Goal: Transaction & Acquisition: Purchase product/service

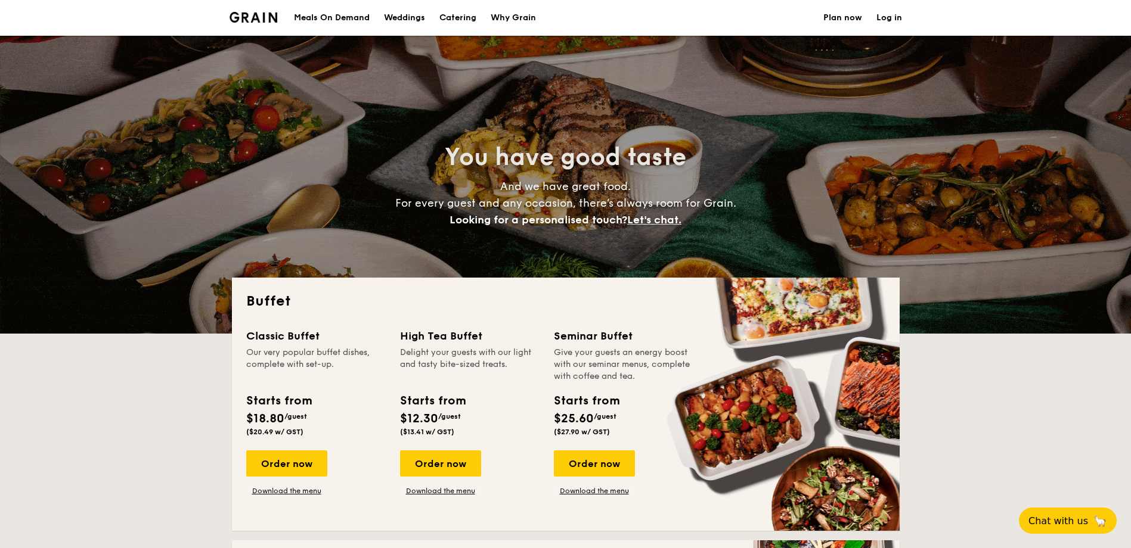
select select
click at [288, 457] on div "Order now" at bounding box center [286, 464] width 81 height 26
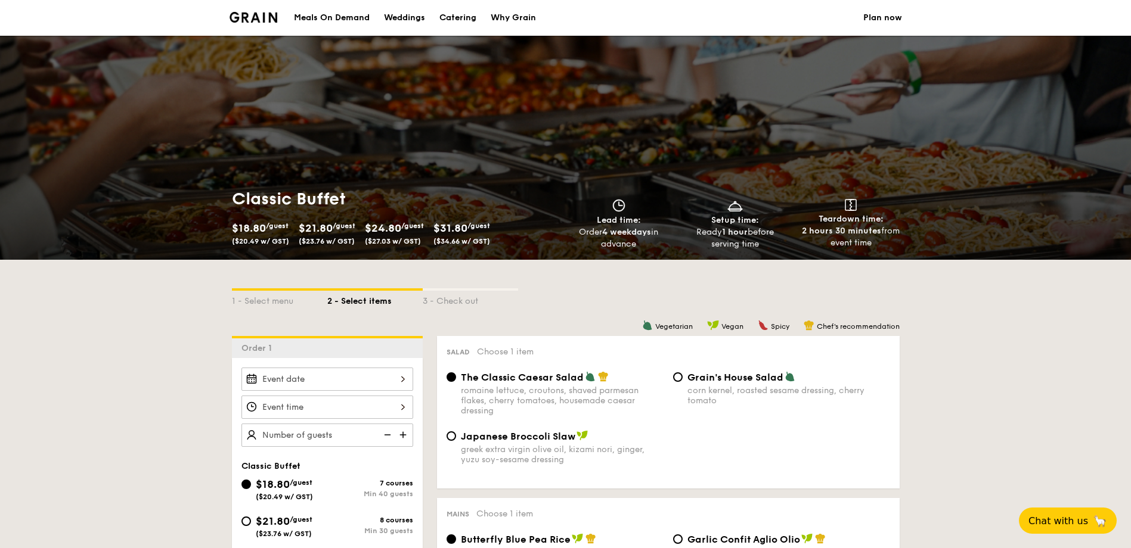
click at [336, 411] on div at bounding box center [327, 407] width 172 height 23
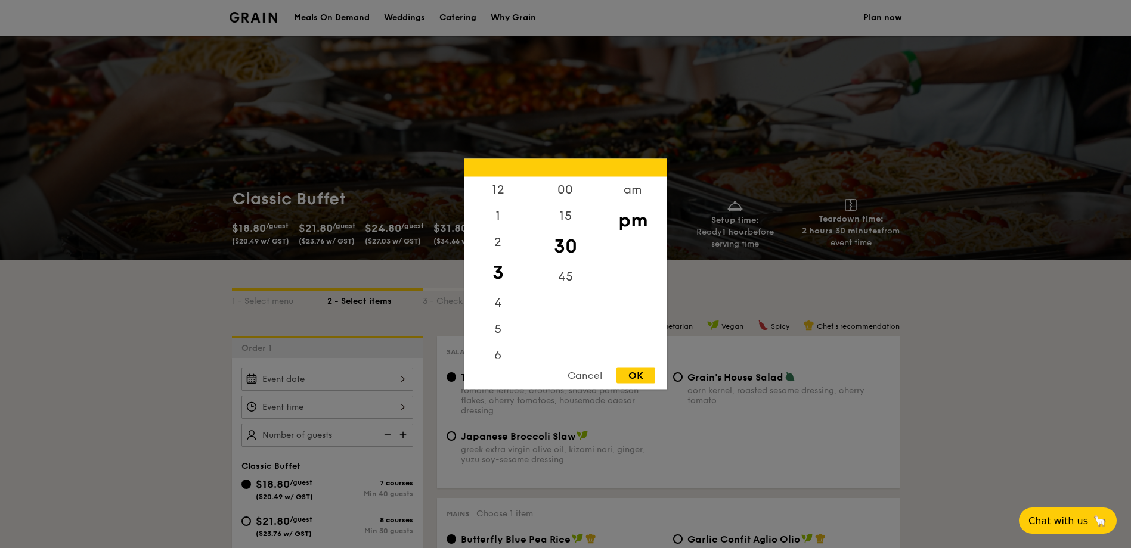
click at [579, 377] on div "Cancel" at bounding box center [585, 376] width 58 height 16
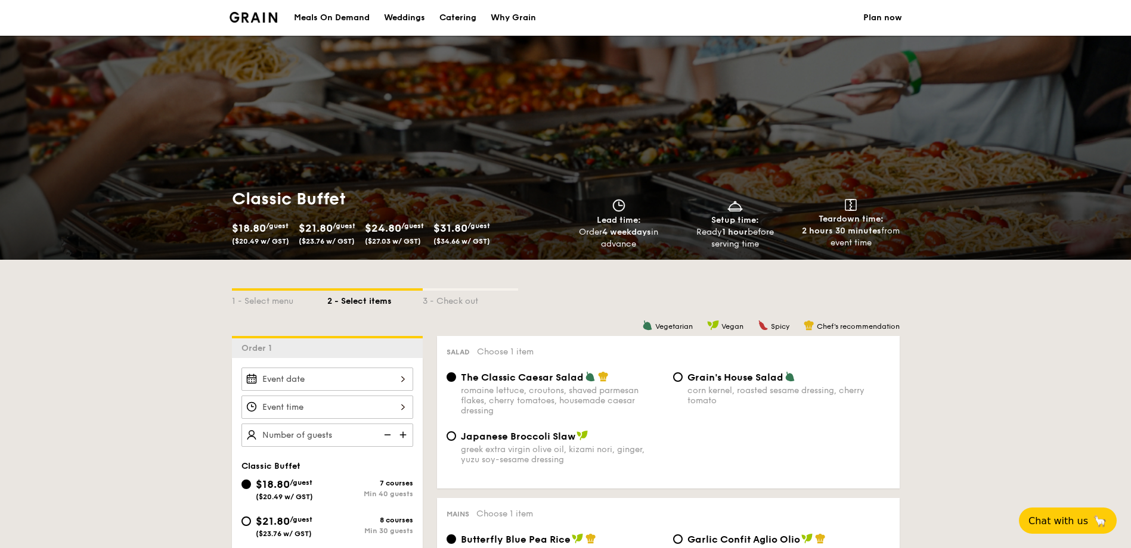
drag, startPoint x: 878, startPoint y: 244, endPoint x: 799, endPoint y: 214, distance: 84.7
click at [799, 214] on div "Teardown time: 2 hours 30 minutes from event time" at bounding box center [851, 224] width 107 height 50
